Goal: Information Seeking & Learning: Understand process/instructions

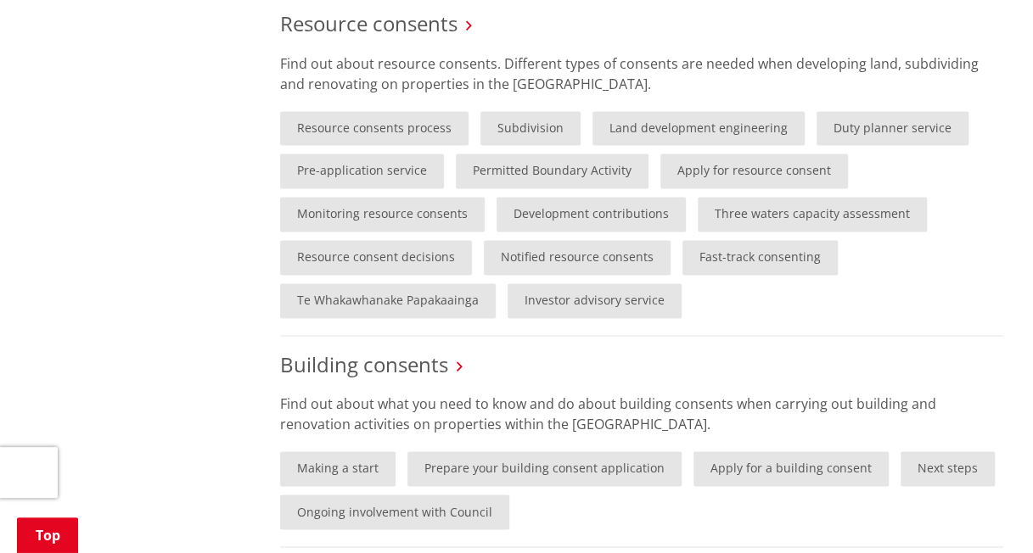
scroll to position [976, 0]
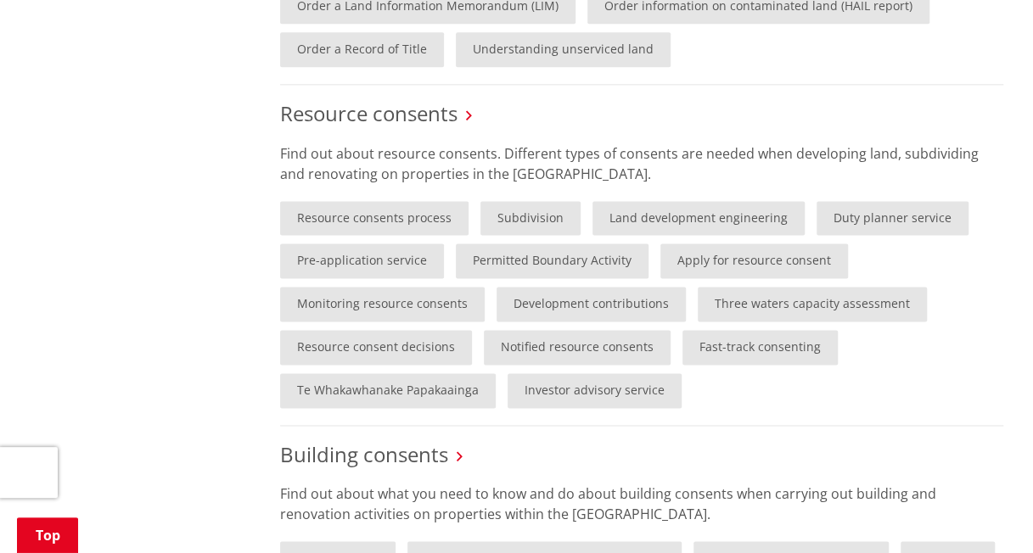
click at [861, 217] on link "Duty planner service" at bounding box center [893, 218] width 152 height 35
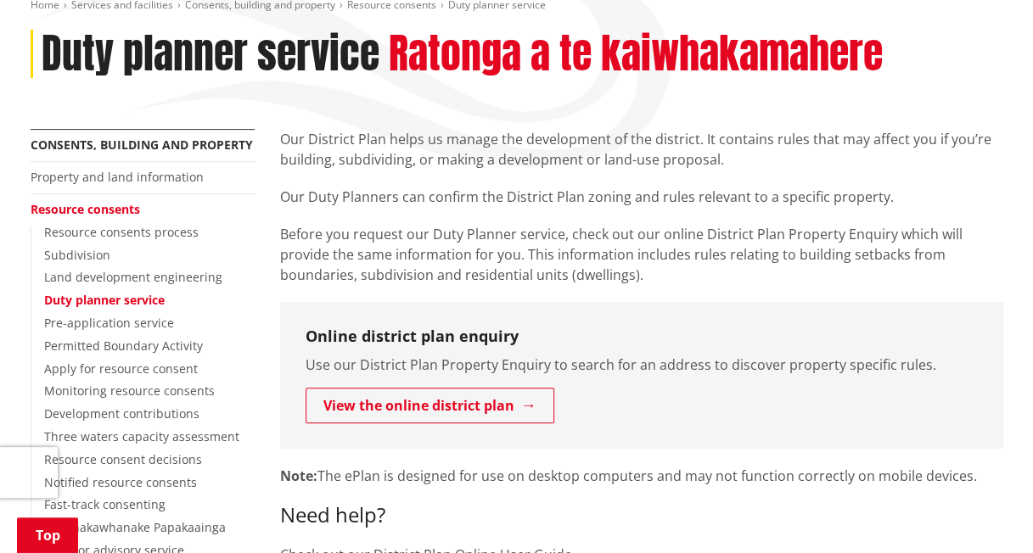
scroll to position [215, 0]
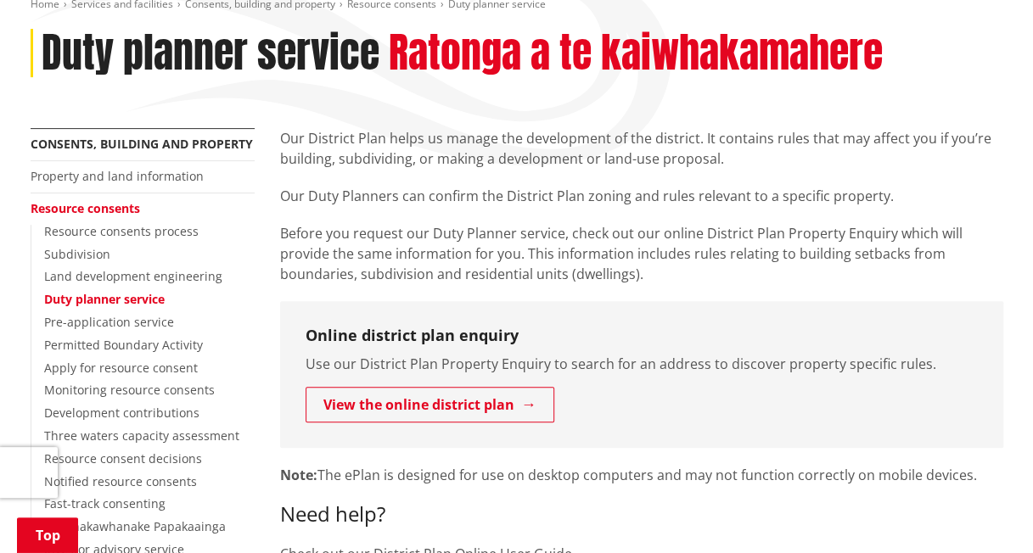
click at [720, 259] on p "Before you request our Duty Planner service, check out our online District Plan…" at bounding box center [641, 253] width 723 height 61
click at [598, 191] on p "Our Duty Planners can confirm the District Plan zoning and rules relevant to a …" at bounding box center [641, 196] width 723 height 20
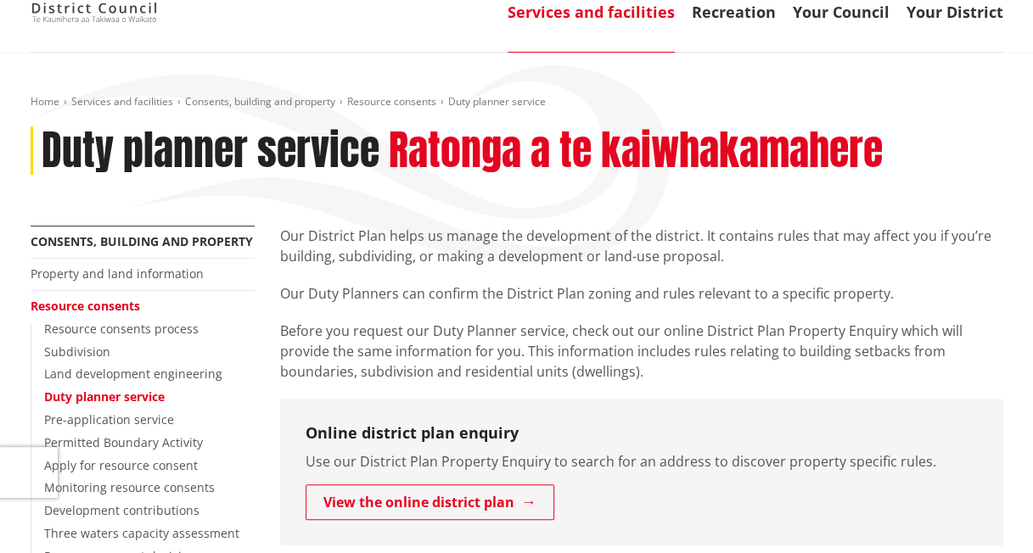
scroll to position [115, 0]
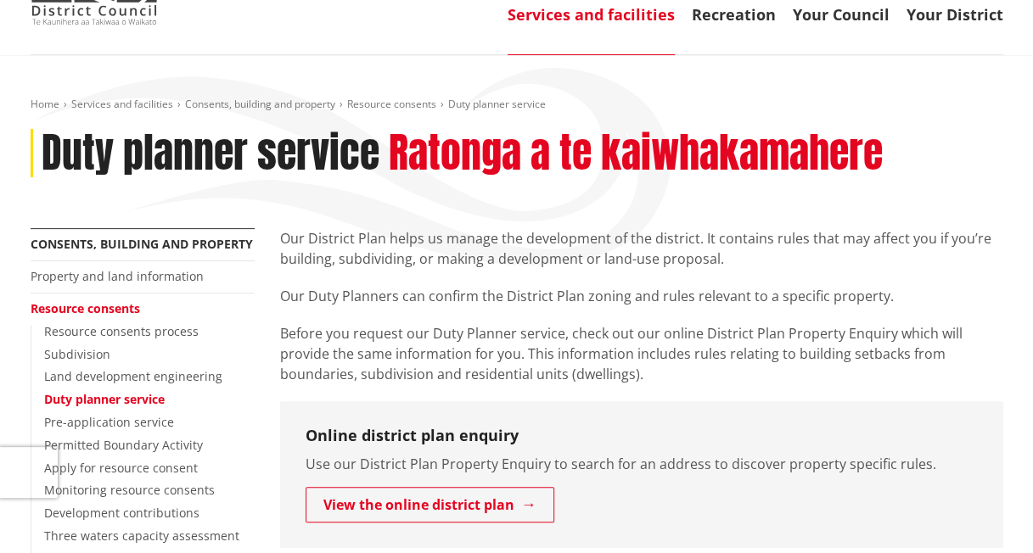
click at [611, 244] on p "Our District Plan helps us manage the development of the district. It contains …" at bounding box center [641, 248] width 723 height 41
